Goal: Task Accomplishment & Management: Manage account settings

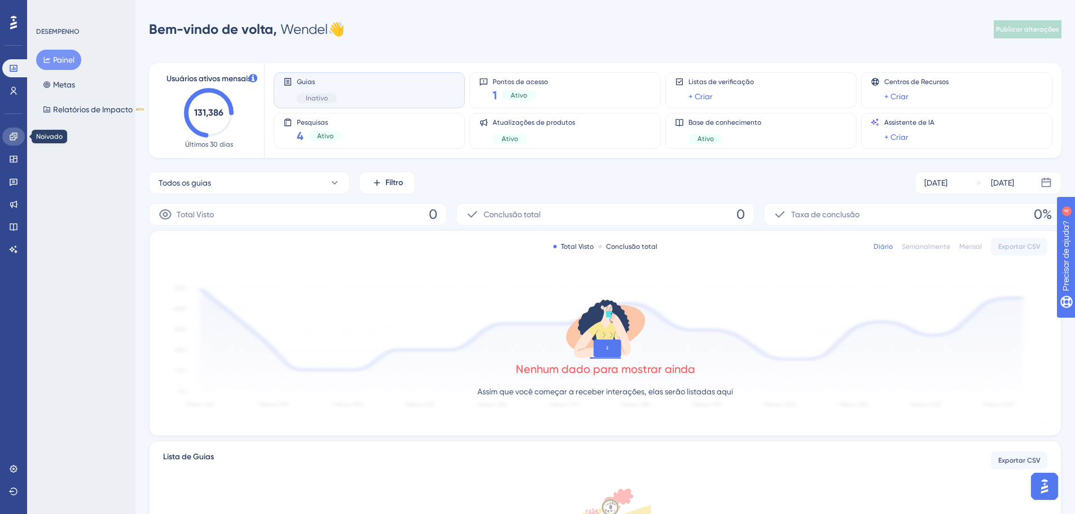
click at [15, 140] on icon at bounding box center [13, 136] width 7 height 7
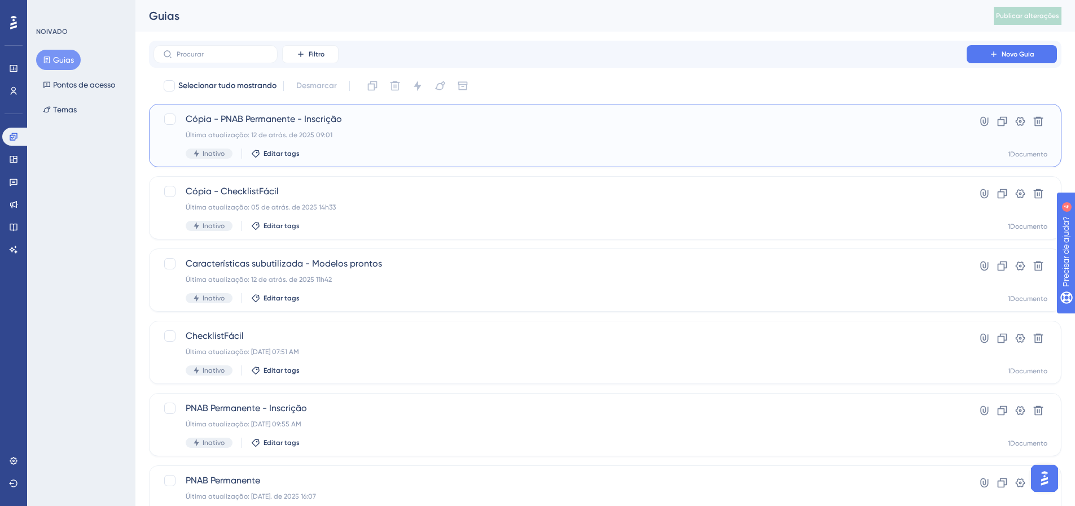
click at [263, 123] on font "Cópia - PNAB Permanente - Inscrição" at bounding box center [264, 118] width 156 height 11
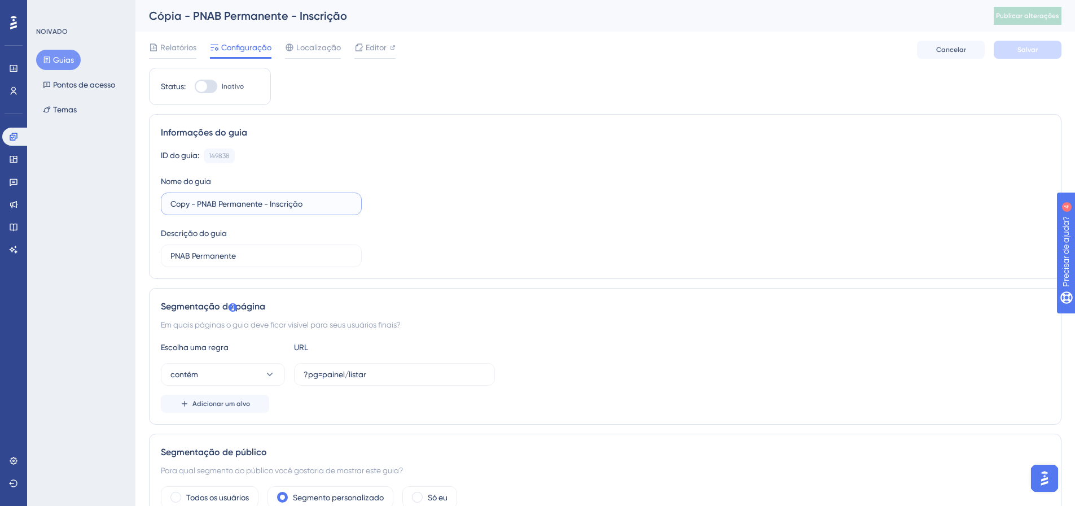
click at [252, 200] on input "Copy - PNAB Permanente - Inscrição" at bounding box center [261, 204] width 182 height 12
paste input "nvite para 2ª etapa de apresentações PNAB"
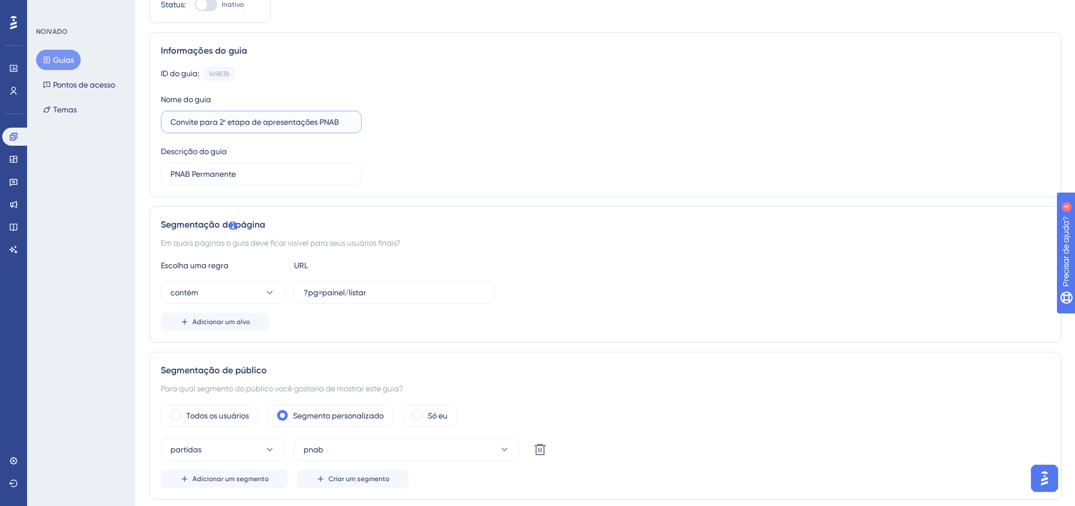
scroll to position [169, 0]
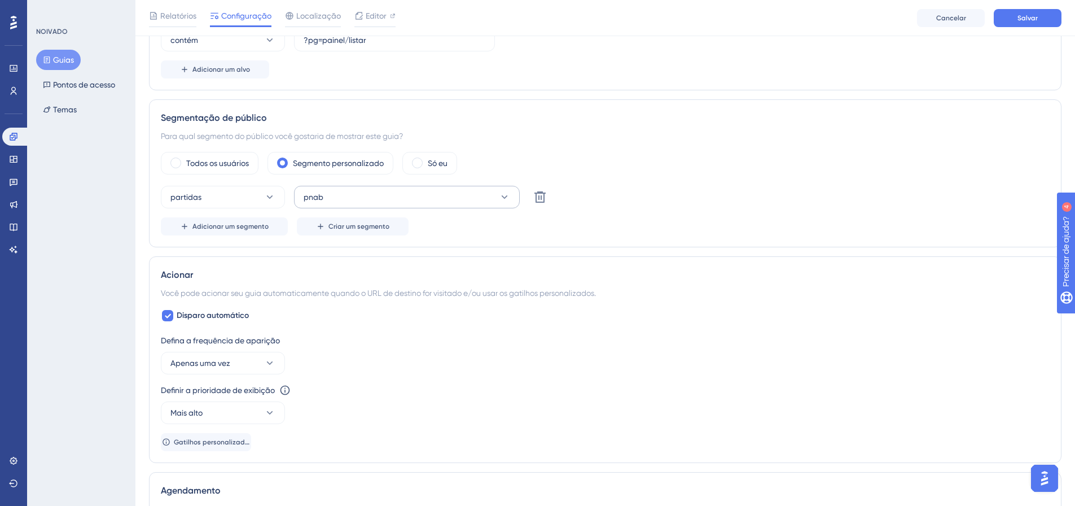
type input "Convite para 2ª etapa de apresentações PNAB"
click at [510, 200] on button "pnab" at bounding box center [407, 197] width 226 height 23
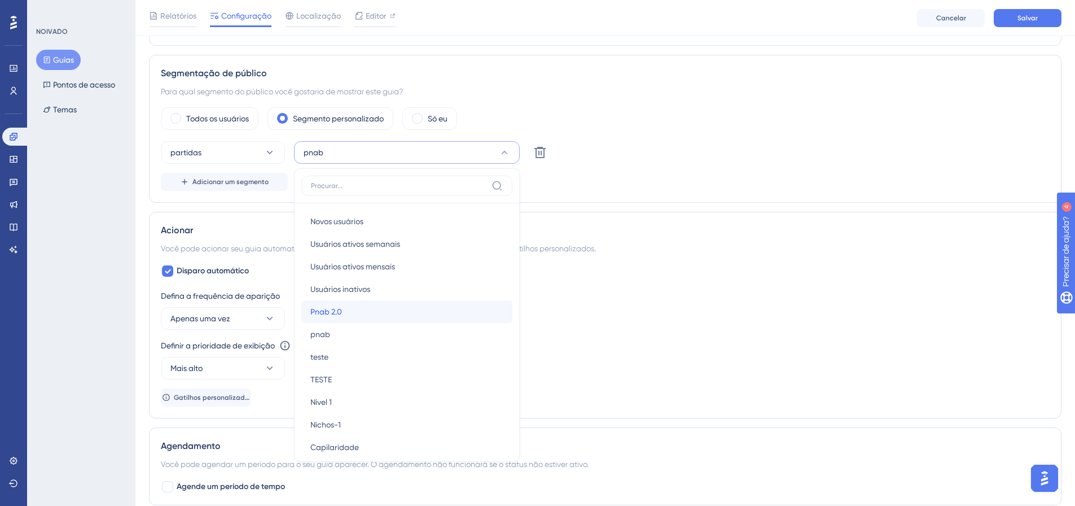
click at [364, 316] on div "Pnab 2.0 Pnab 2.0" at bounding box center [406, 311] width 193 height 23
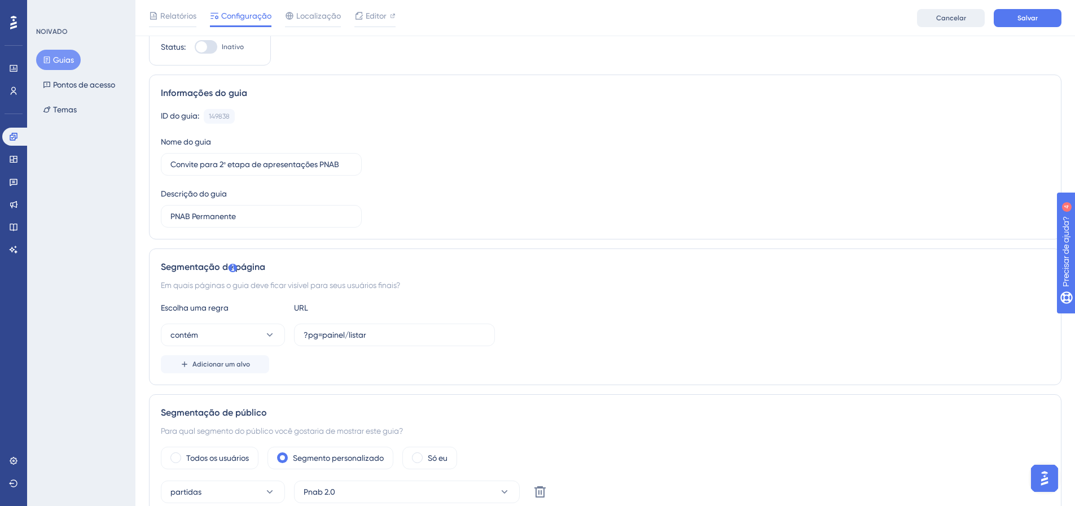
scroll to position [0, 0]
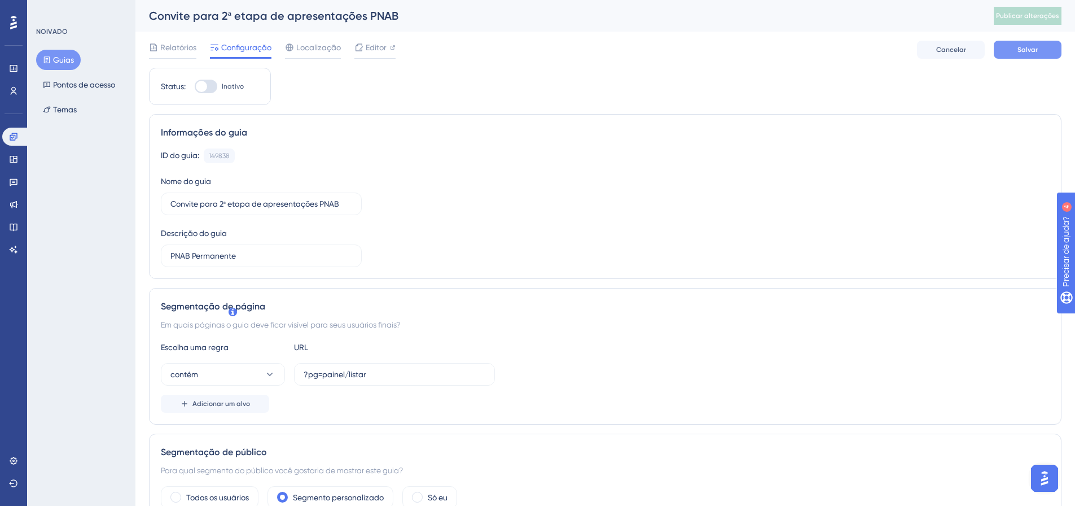
click at [1012, 46] on button "Salvar" at bounding box center [1028, 50] width 68 height 18
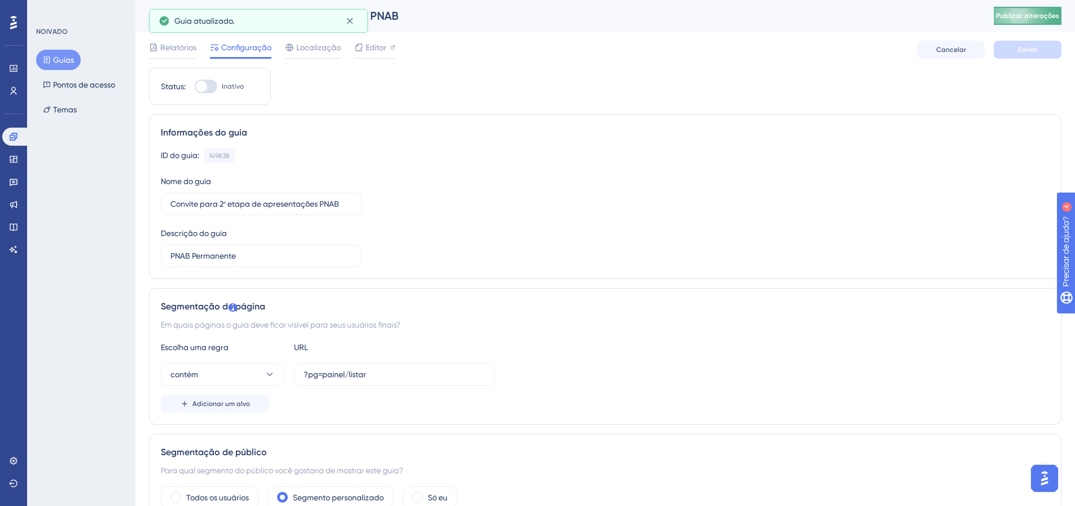
click at [1048, 11] on span "Publicar alterações" at bounding box center [1027, 15] width 63 height 9
click at [15, 91] on icon at bounding box center [13, 90] width 9 height 9
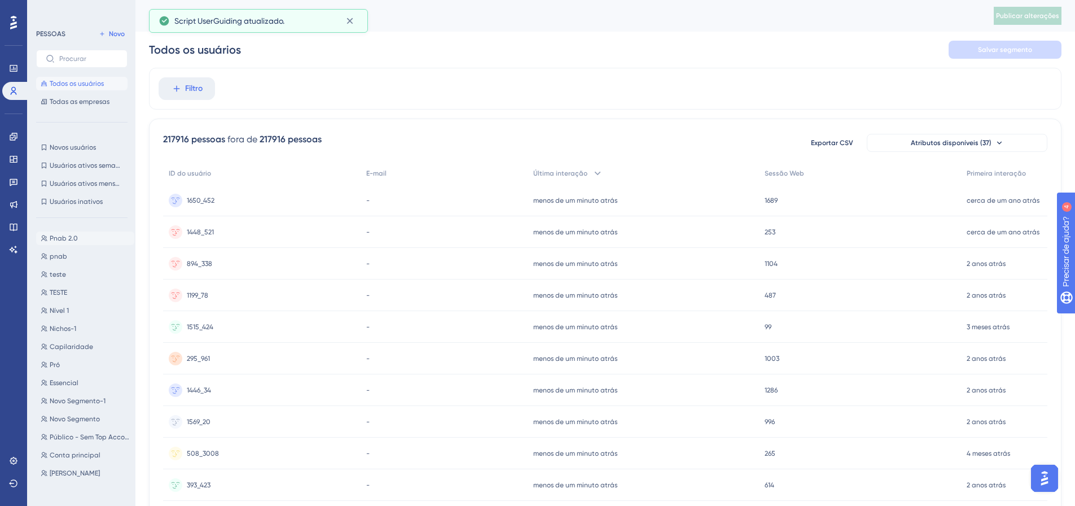
click at [71, 244] on button "Pnab 2.0 Pnab 2.0" at bounding box center [85, 238] width 98 height 14
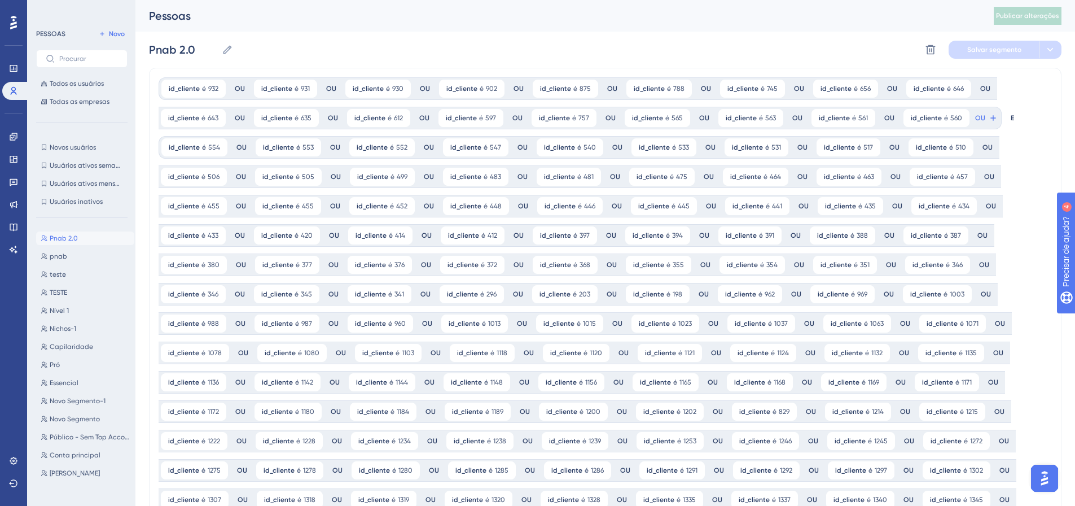
click at [382, 42] on div "Pnab 2.0 Pnab 2.0 Excluir segmento Salvar segmento" at bounding box center [605, 50] width 913 height 36
click at [215, 232] on icon at bounding box center [217, 235] width 7 height 7
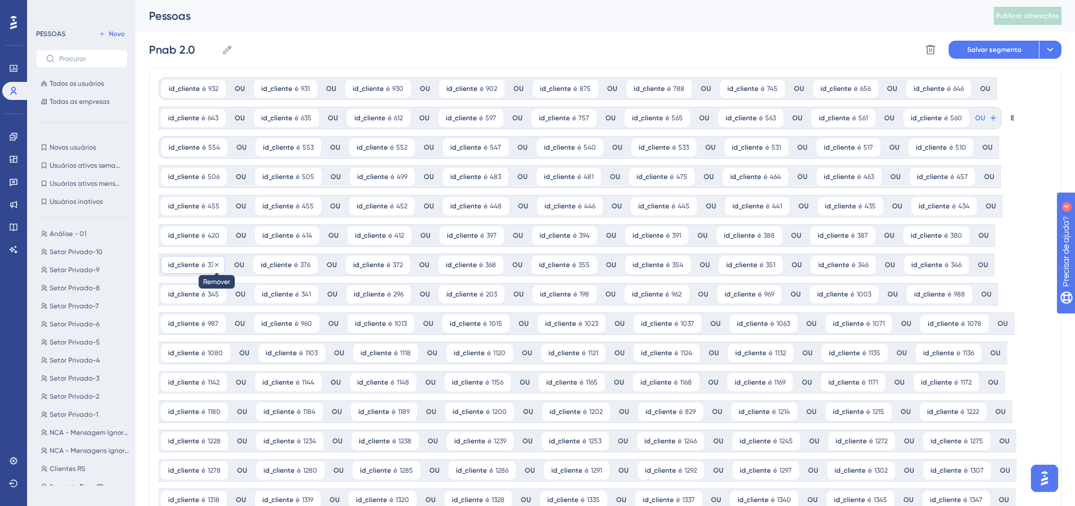
click at [214, 264] on icon at bounding box center [216, 264] width 7 height 7
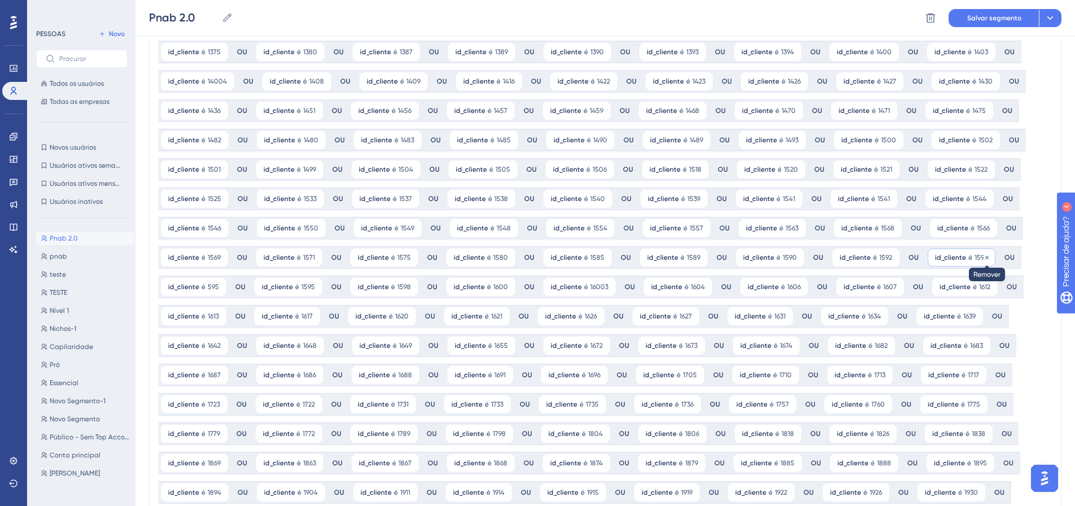
click at [984, 257] on icon at bounding box center [987, 257] width 7 height 7
click at [782, 489] on icon at bounding box center [785, 492] width 7 height 7
click at [314, 196] on icon at bounding box center [315, 198] width 7 height 7
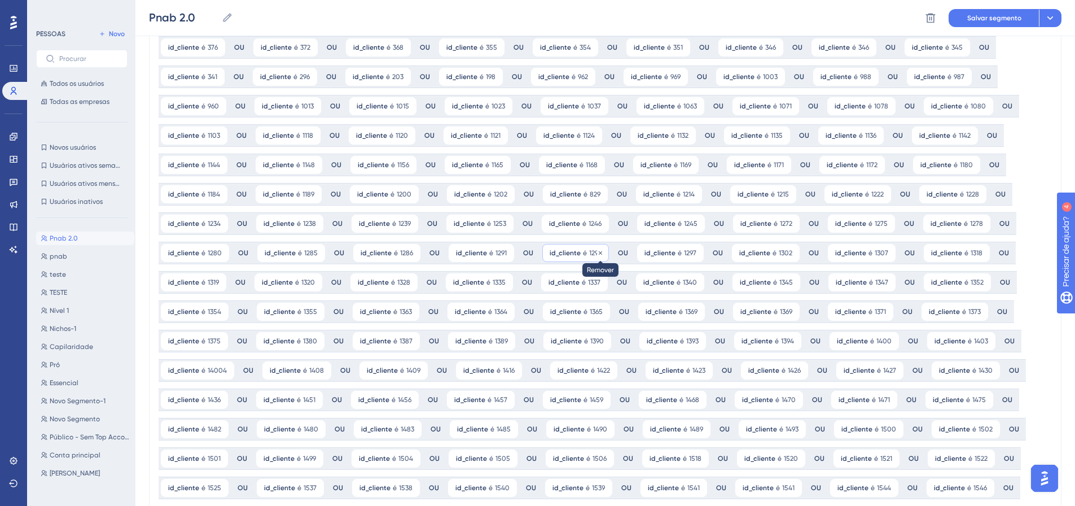
click at [597, 253] on icon at bounding box center [600, 252] width 7 height 7
click at [308, 78] on icon at bounding box center [308, 76] width 7 height 7
click at [310, 135] on icon at bounding box center [311, 134] width 3 height 3
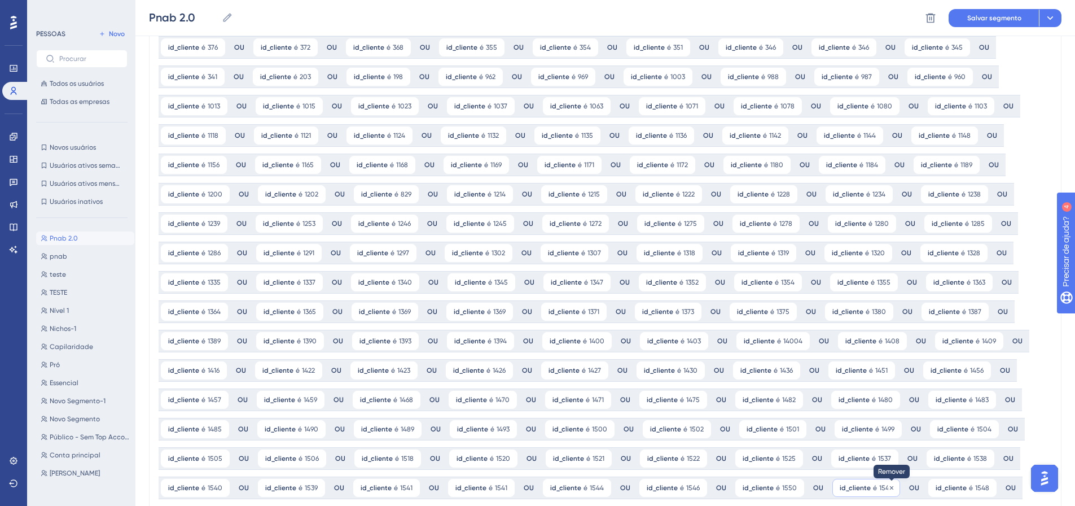
click at [888, 485] on icon at bounding box center [891, 487] width 7 height 7
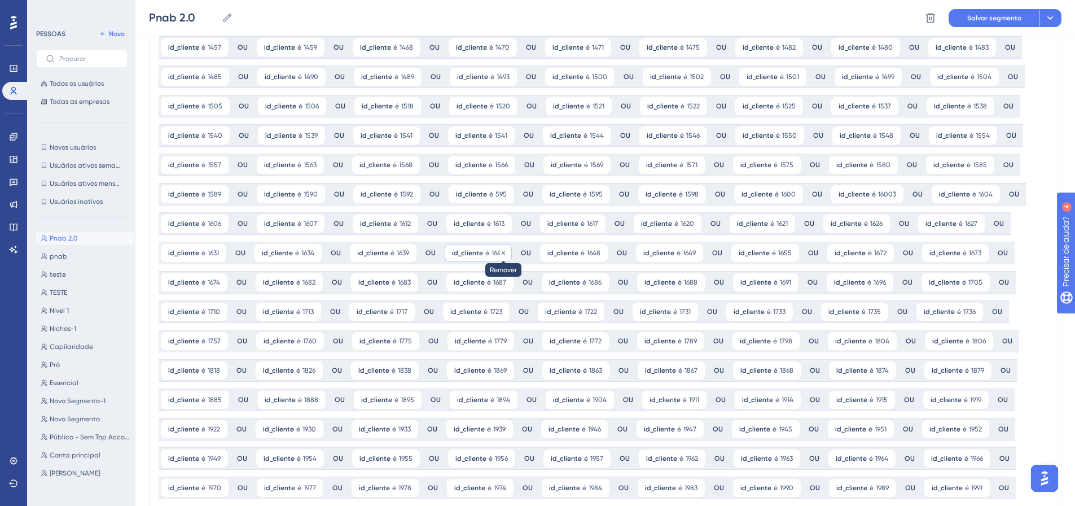
click at [501, 254] on icon at bounding box center [503, 252] width 7 height 7
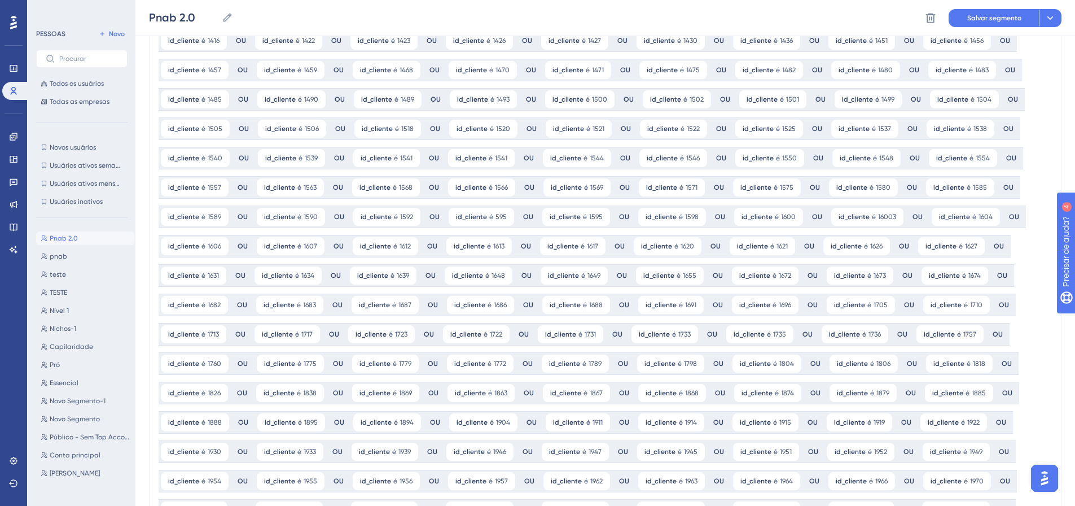
scroll to position [251, 0]
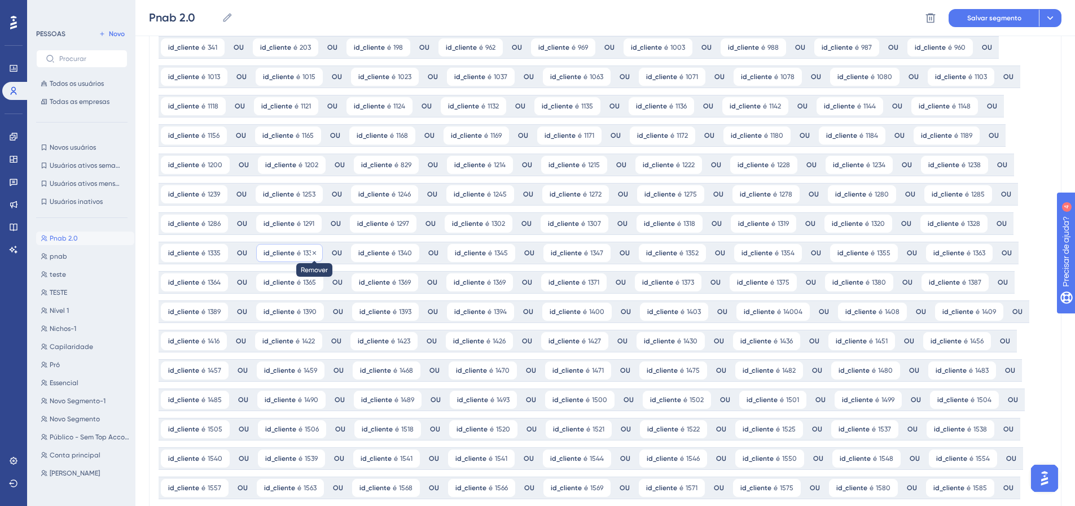
click at [313, 252] on icon at bounding box center [314, 252] width 3 height 3
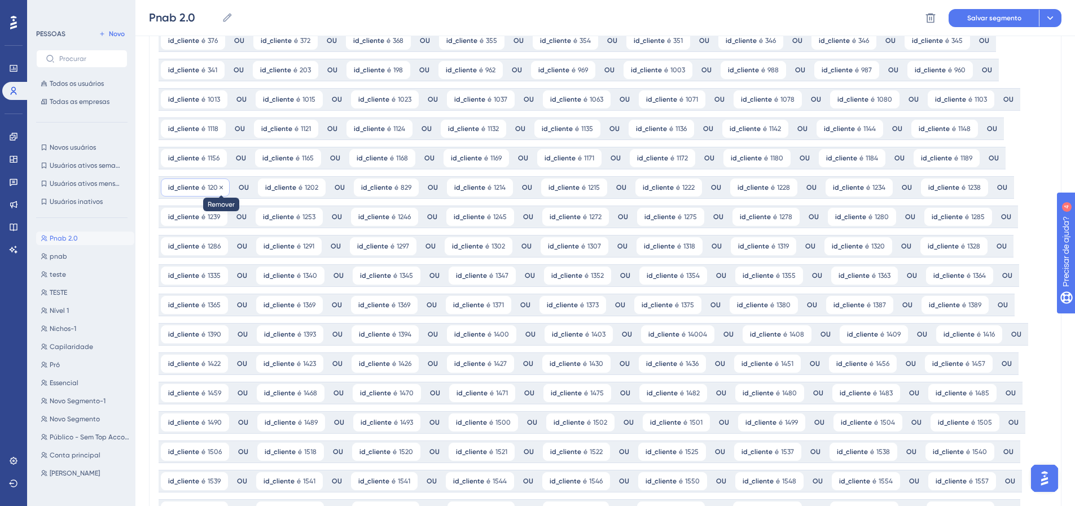
click at [221, 186] on icon at bounding box center [221, 187] width 7 height 7
click at [494, 128] on icon at bounding box center [497, 128] width 7 height 7
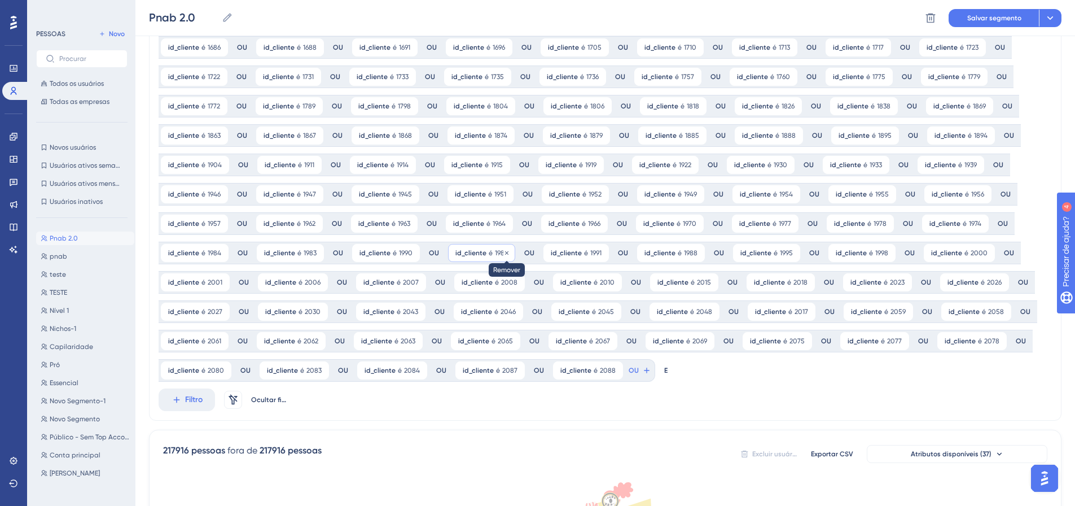
click at [505, 253] on icon at bounding box center [506, 252] width 3 height 3
click at [416, 283] on icon at bounding box center [419, 282] width 7 height 7
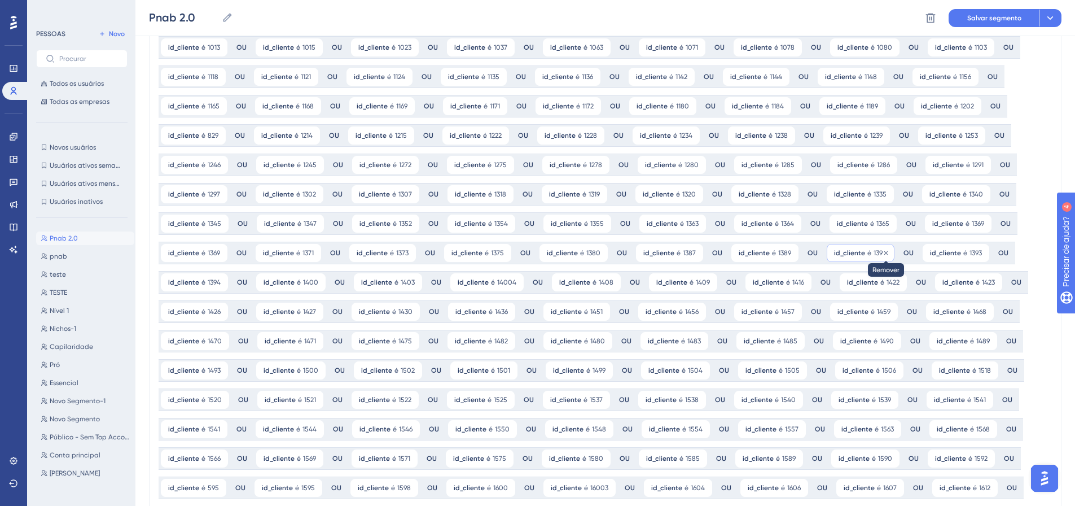
click at [884, 252] on icon at bounding box center [885, 252] width 3 height 3
click at [790, 225] on icon at bounding box center [793, 223] width 7 height 7
click at [699, 459] on icon at bounding box center [700, 457] width 3 height 3
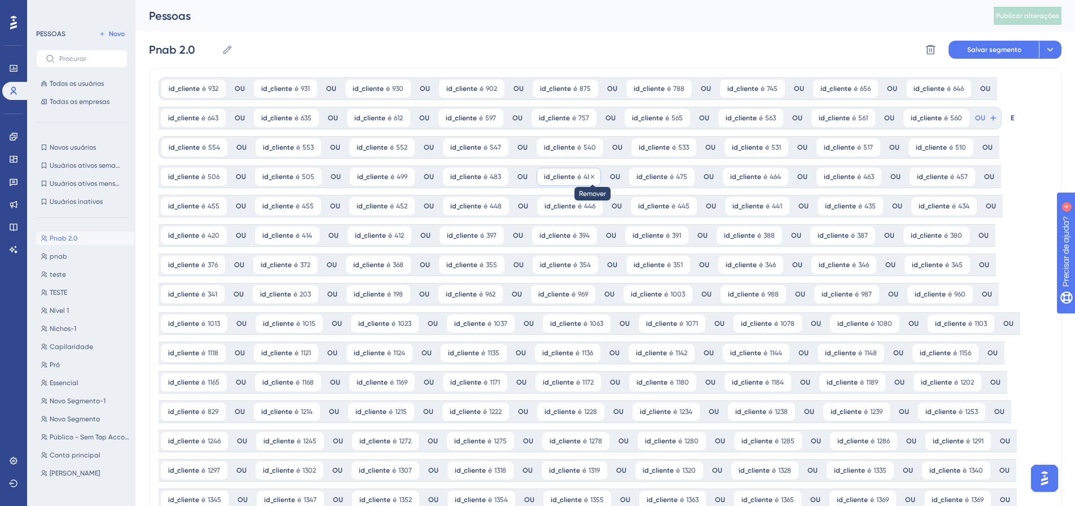
click at [589, 176] on icon at bounding box center [592, 176] width 7 height 7
click at [869, 293] on icon at bounding box center [872, 294] width 7 height 7
click at [491, 234] on icon at bounding box center [494, 235] width 7 height 7
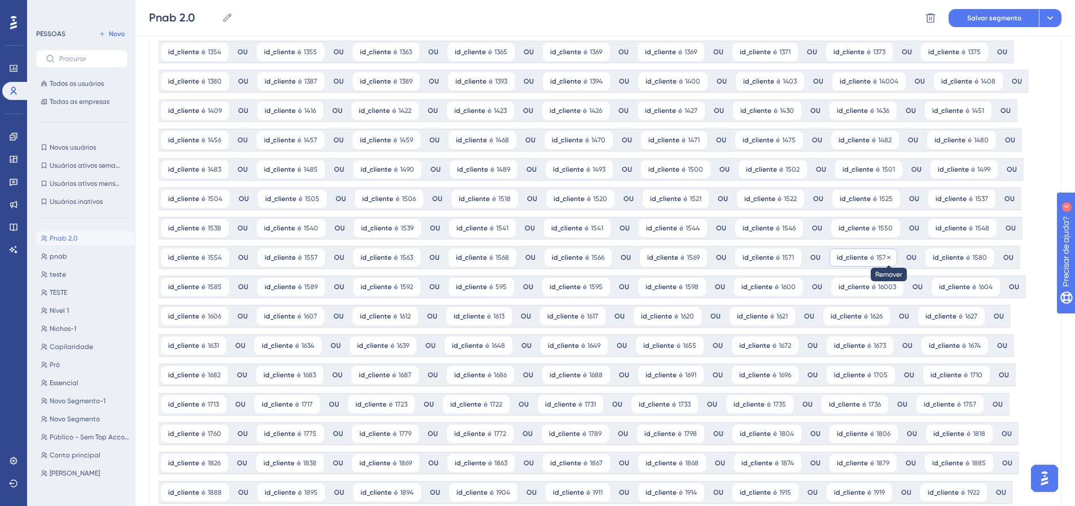
click at [885, 257] on icon at bounding box center [888, 257] width 7 height 7
click at [596, 492] on icon at bounding box center [599, 492] width 7 height 7
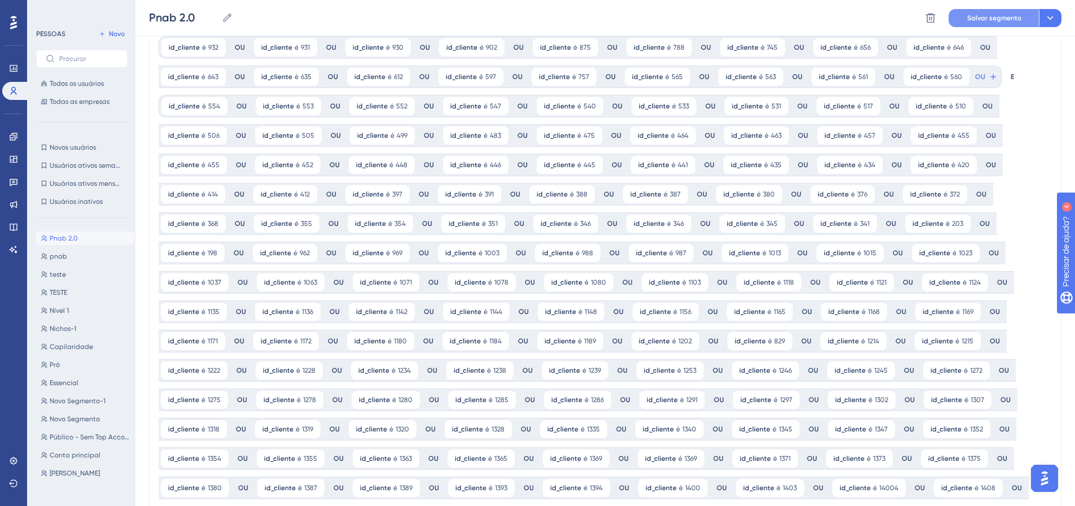
click at [985, 17] on font "Salvar segmento" at bounding box center [994, 18] width 54 height 8
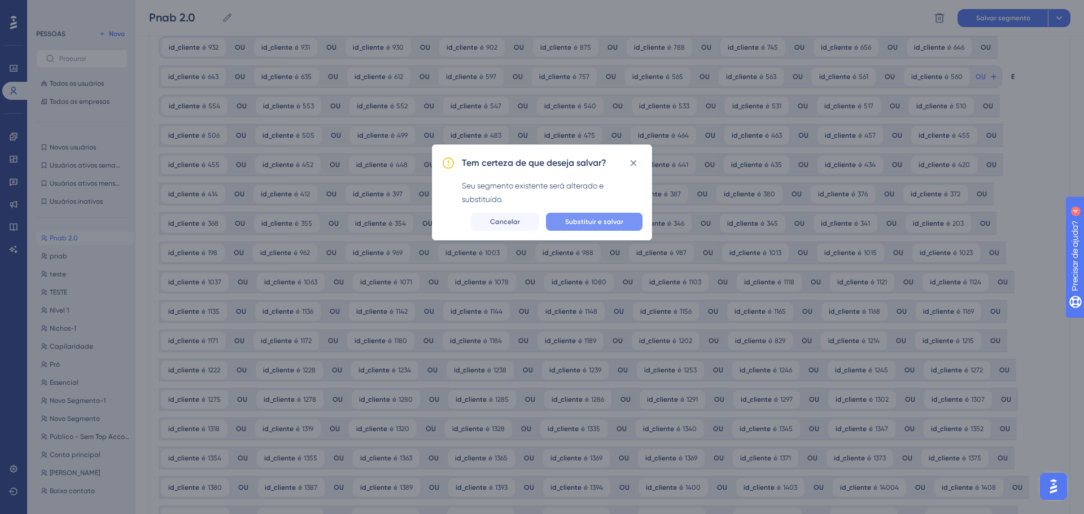
click at [602, 217] on span "Substituir e salvar" at bounding box center [594, 221] width 58 height 9
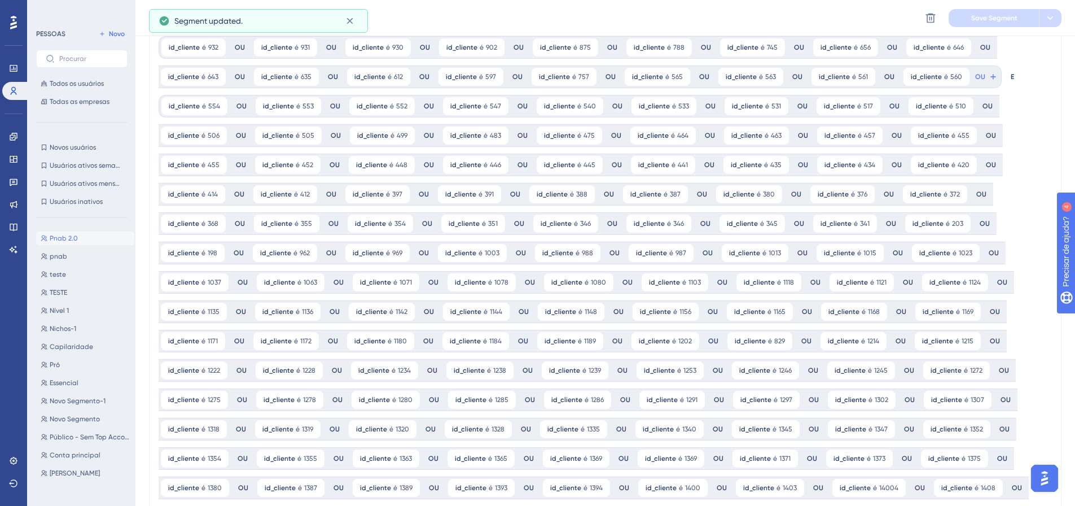
scroll to position [0, 0]
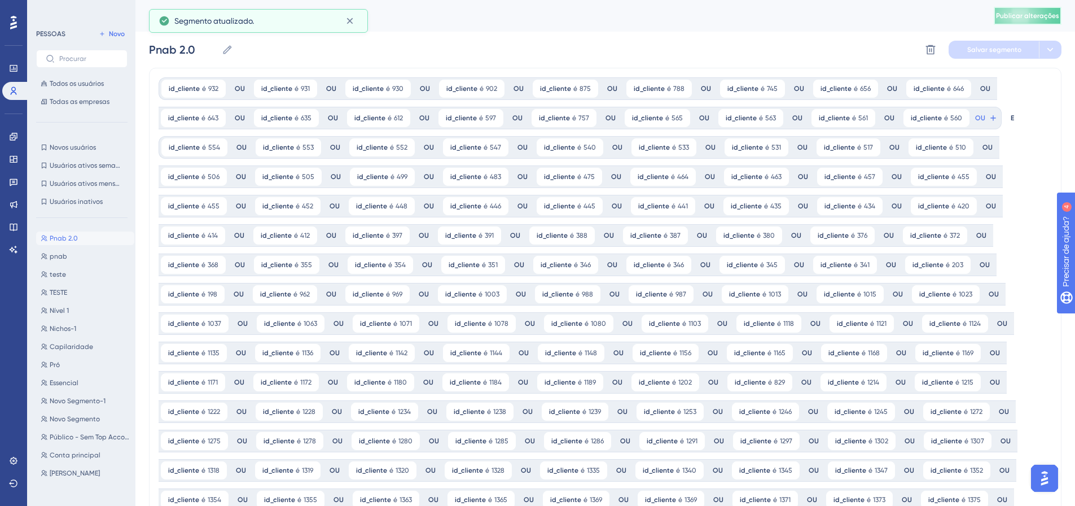
click at [1029, 23] on button "Publicar alterações" at bounding box center [1028, 16] width 68 height 18
click at [11, 134] on icon at bounding box center [13, 136] width 9 height 9
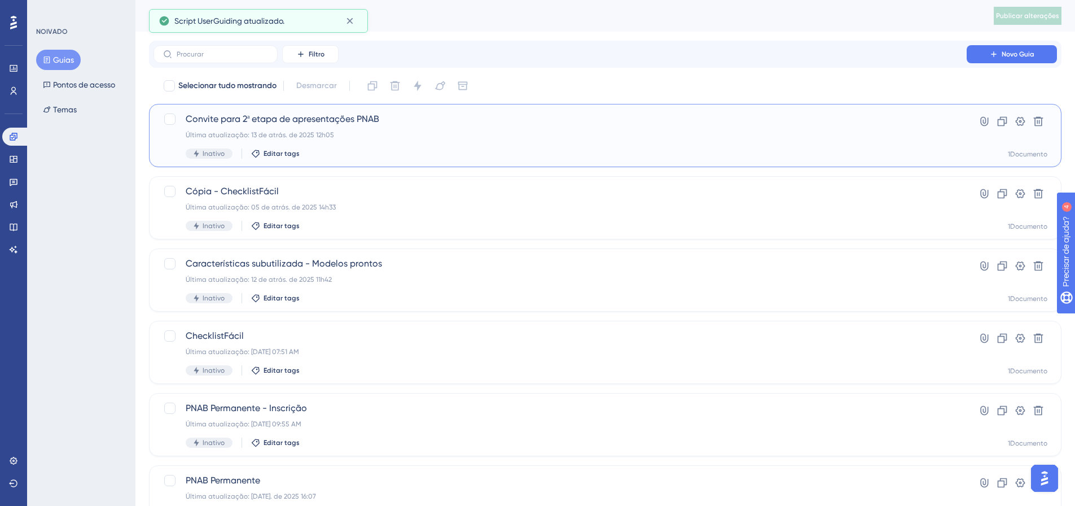
click at [269, 130] on div "Convite para 2ª etapa de apresentações PNAB Última atualização: 13 de atrás. de…" at bounding box center [560, 135] width 749 height 46
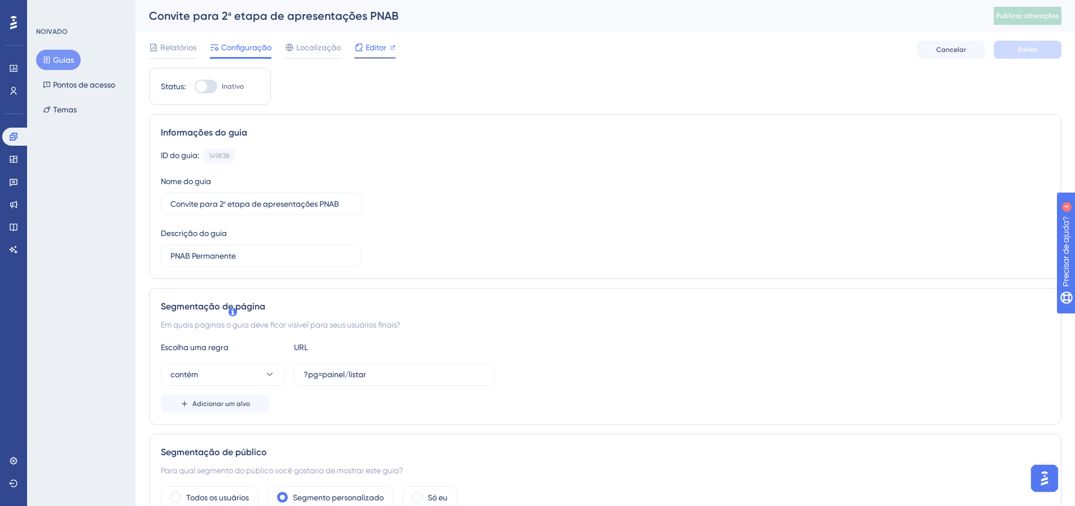
click at [371, 49] on font "Editor" at bounding box center [376, 47] width 21 height 9
click at [207, 87] on div at bounding box center [206, 87] width 23 height 14
click at [195, 87] on input "Inativo" at bounding box center [194, 86] width 1 height 1
checkbox input "true"
click at [1034, 43] on button "Salvar" at bounding box center [1028, 50] width 68 height 18
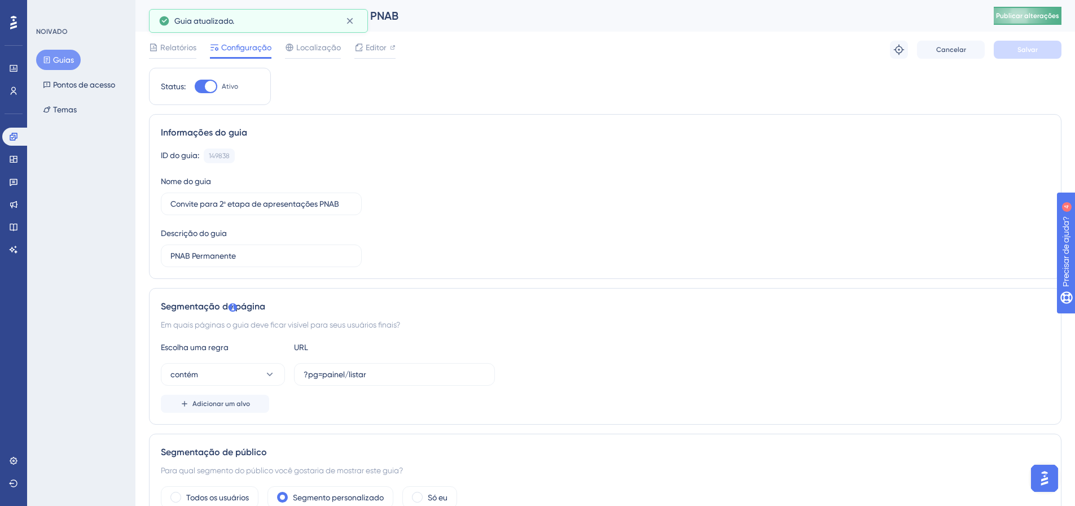
click at [1012, 13] on font "Publicar alterações" at bounding box center [1027, 16] width 63 height 8
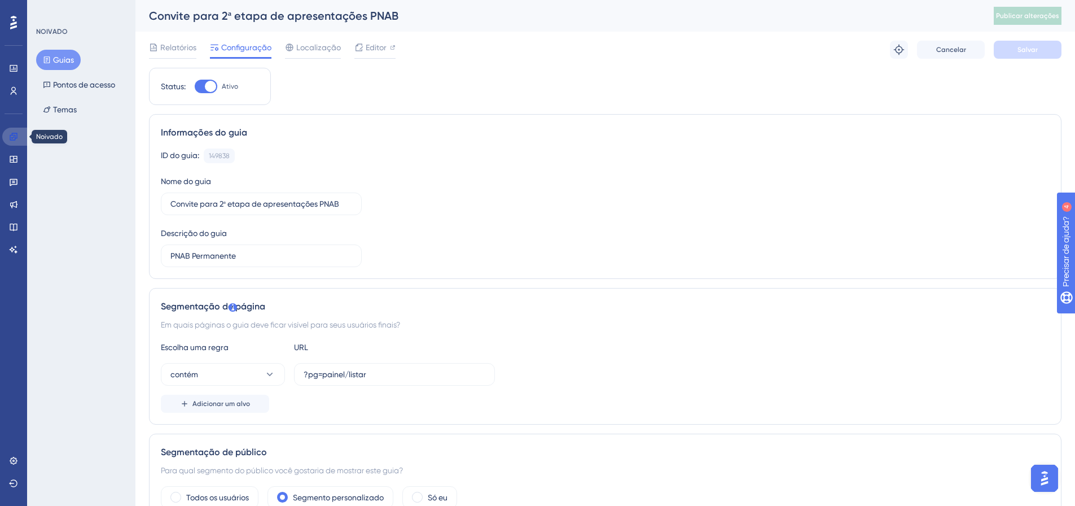
drag, startPoint x: 12, startPoint y: 133, endPoint x: 16, endPoint y: 126, distance: 7.8
click at [12, 133] on icon at bounding box center [13, 136] width 9 height 9
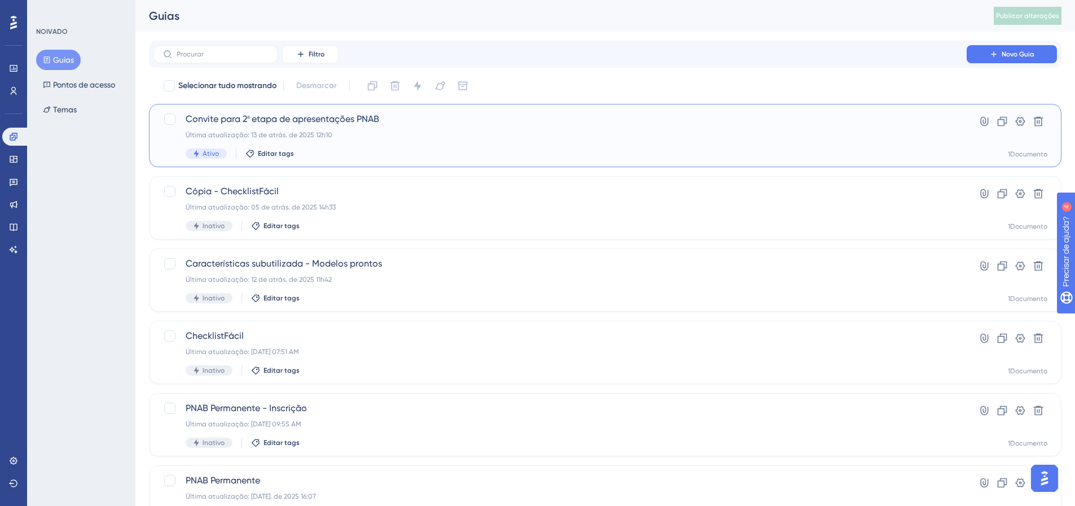
click at [291, 124] on span "Convite para 2ª etapa de apresentações PNAB" at bounding box center [560, 119] width 749 height 14
